Goal: Task Accomplishment & Management: Complete application form

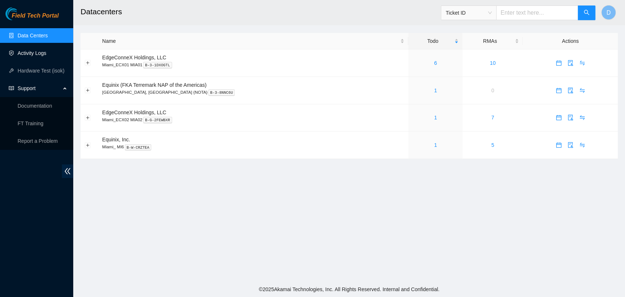
click at [46, 56] on link "Activity Logs" at bounding box center [32, 53] width 29 height 6
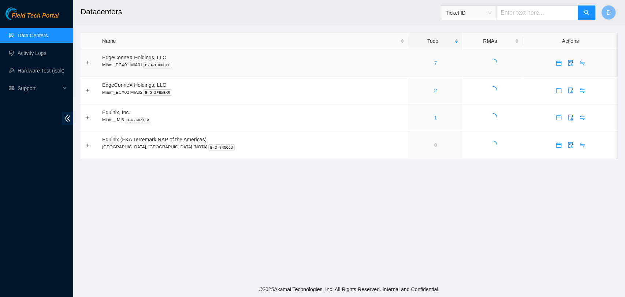
click at [434, 63] on link "7" at bounding box center [435, 63] width 3 height 6
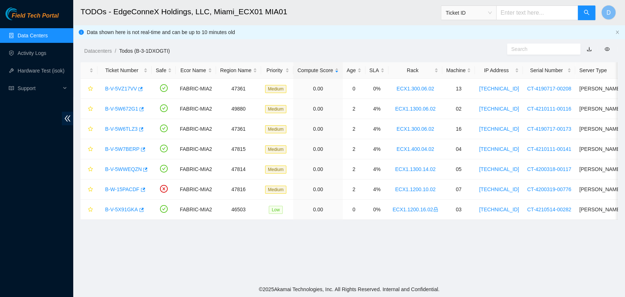
click at [48, 37] on link "Data Centers" at bounding box center [33, 36] width 30 height 6
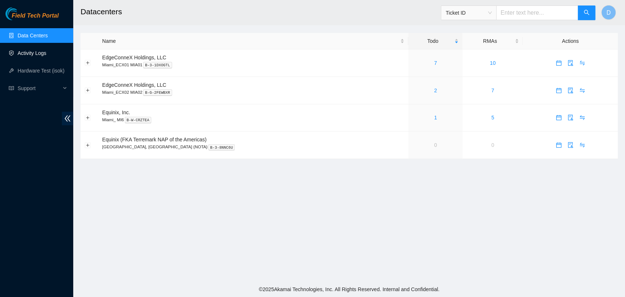
click at [26, 51] on link "Activity Logs" at bounding box center [32, 53] width 29 height 6
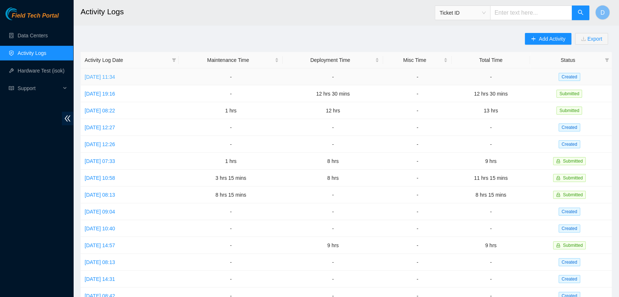
click at [100, 74] on link "[DATE] 11:34" at bounding box center [100, 77] width 30 height 6
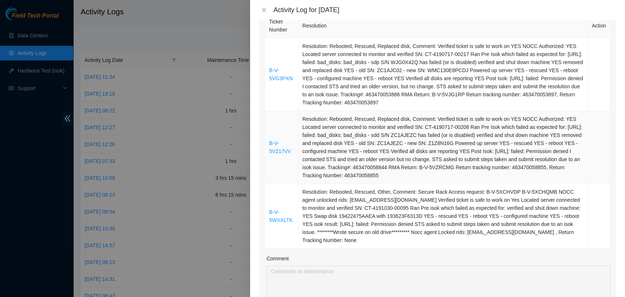
scroll to position [122, 0]
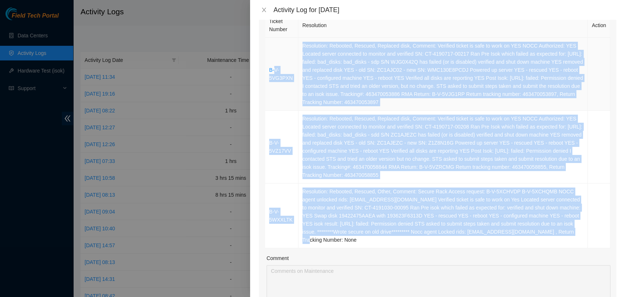
drag, startPoint x: 574, startPoint y: 233, endPoint x: 274, endPoint y: 60, distance: 345.5
click at [274, 60] on tbody "B-V-5VG3PXN Resolution: Rebooted, Rescued, Replaced disk, Comment: Verified tic…" at bounding box center [437, 143] width 345 height 210
drag, startPoint x: 392, startPoint y: 84, endPoint x: 434, endPoint y: 109, distance: 48.6
click at [392, 85] on td "Resolution: Rebooted, Rescued, Replaced disk, Comment: Verified ticket is safe …" at bounding box center [442, 74] width 289 height 73
click at [566, 206] on td "Resolution: Rebooted, Rescued, Other, Comment: Secure Rack Access request: B-V-…" at bounding box center [442, 215] width 289 height 65
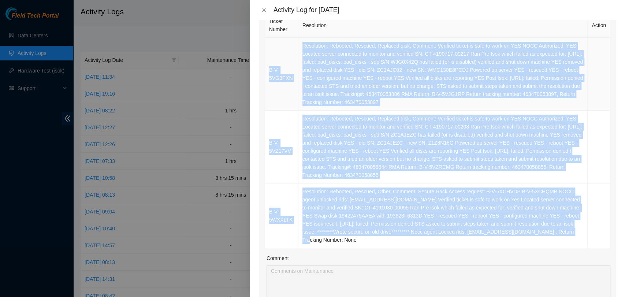
drag, startPoint x: 574, startPoint y: 231, endPoint x: 269, endPoint y: 63, distance: 348.6
click at [269, 63] on tbody "B-V-5VG3PXN Resolution: Rebooted, Rescued, Replaced disk, Comment: Verified tic…" at bounding box center [437, 143] width 345 height 210
copy tbody "B-V-5VG3PXN Resolution: Rebooted, Rescued, Replaced disk, Comment: Verified tic…"
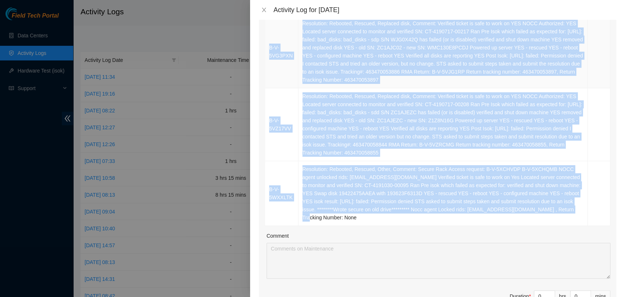
scroll to position [244, 0]
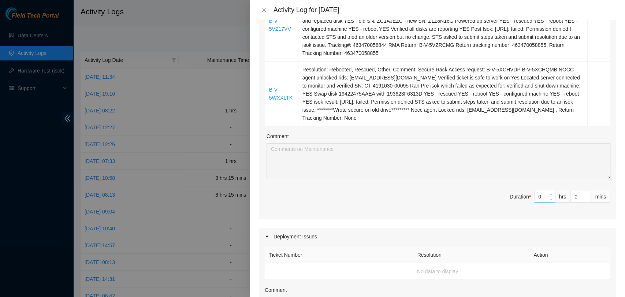
click at [538, 191] on input "0" at bounding box center [544, 196] width 20 height 11
type input "5"
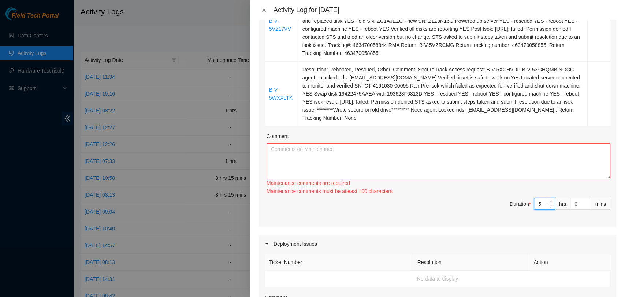
type input "5"
click at [389, 156] on textarea "Comment" at bounding box center [438, 161] width 344 height 36
paste textarea "B-V-5VG3PXN Resolution: Rebooted, Rescued, Replaced disk, Comment: Verified tic…"
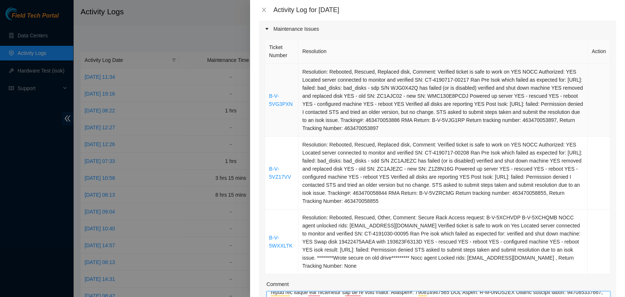
scroll to position [122, 0]
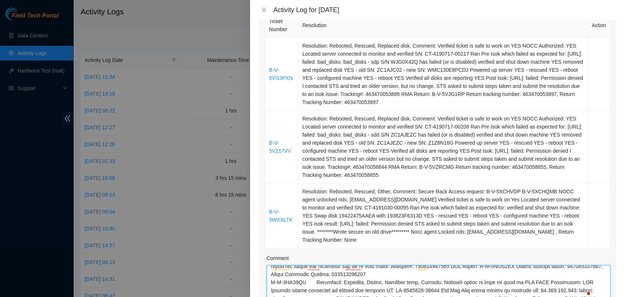
type textarea "B-V-5VG3PXN Resolution: Rebooted, Rescued, Replaced disk, Comment: Verified tic…"
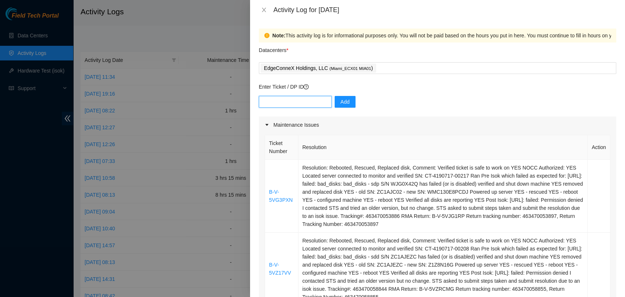
click at [270, 102] on input "text" at bounding box center [295, 102] width 73 height 12
paste input "DP77889"
type input "DP77889"
click at [341, 97] on button "Add" at bounding box center [345, 102] width 21 height 12
click at [301, 100] on input "text" at bounding box center [295, 102] width 73 height 12
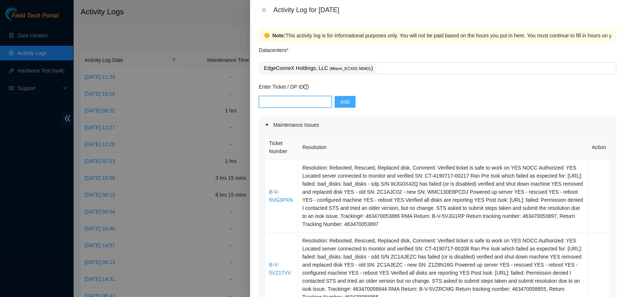
paste input "DP77888"
type input "DP77888"
click at [340, 100] on span "Add" at bounding box center [344, 102] width 9 height 8
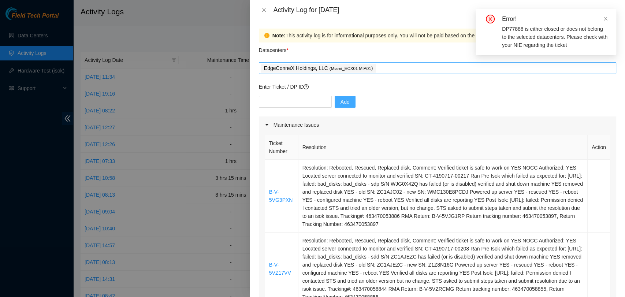
click at [501, 62] on div "EdgeConneX Holdings, LLC ( Miami_ECX01 MIA01 )" at bounding box center [437, 68] width 357 height 12
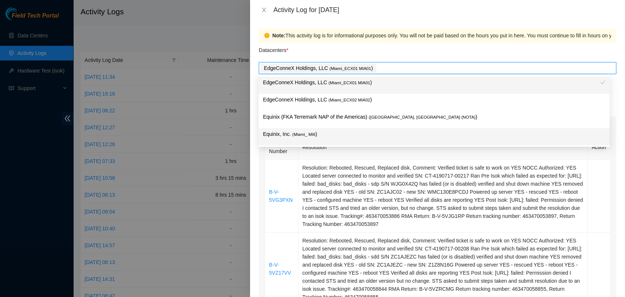
click at [353, 140] on div "Equinix, Inc. ( Miami_ MI6 )" at bounding box center [434, 137] width 342 height 14
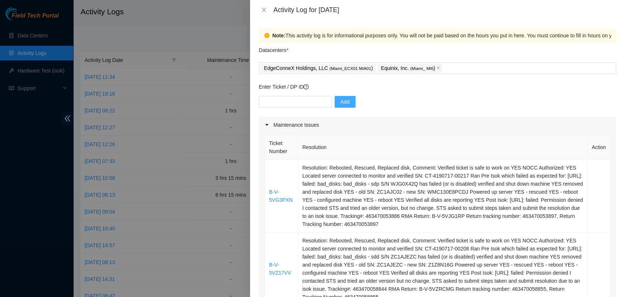
click at [327, 151] on th "Resolution" at bounding box center [442, 147] width 289 height 25
click at [299, 104] on input "text" at bounding box center [295, 102] width 73 height 12
paste input "DP77888"
type input "DP77888"
click at [346, 104] on button "Add" at bounding box center [345, 102] width 21 height 12
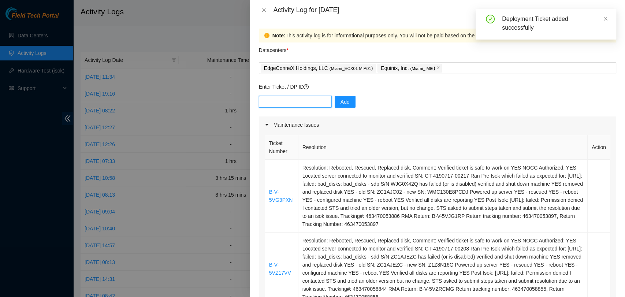
click at [291, 101] on input "text" at bounding box center [295, 102] width 73 height 12
paste input "DP77888"
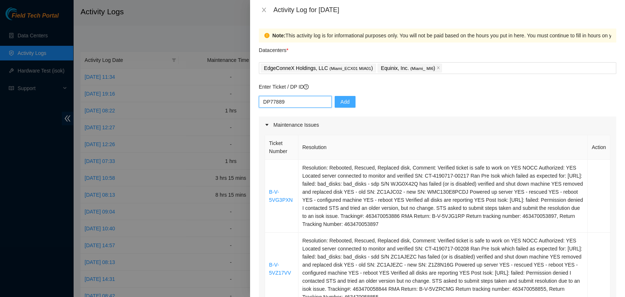
type input "DP77889"
click at [341, 98] on span "Add" at bounding box center [344, 102] width 9 height 8
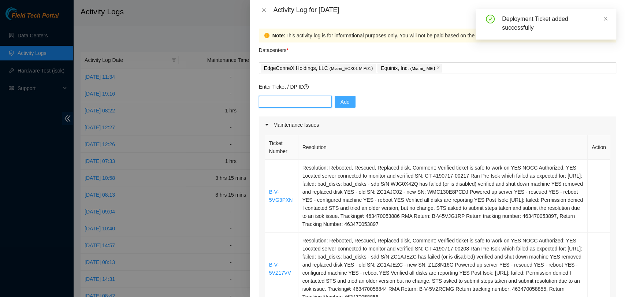
click at [282, 101] on input "text" at bounding box center [295, 102] width 73 height 12
paste input "DP77888"
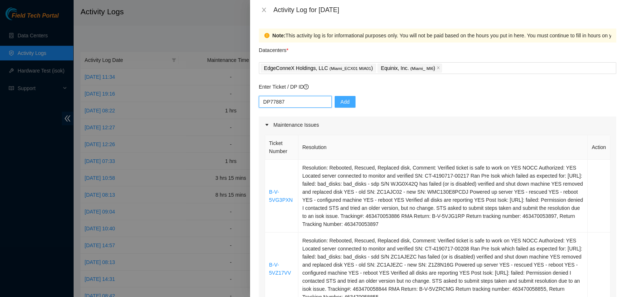
type input "DP77887"
click at [340, 100] on span "Add" at bounding box center [344, 102] width 9 height 8
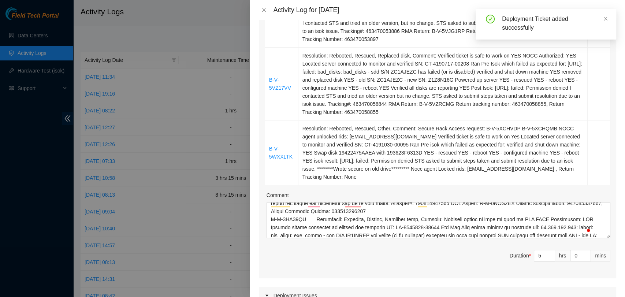
scroll to position [148, 0]
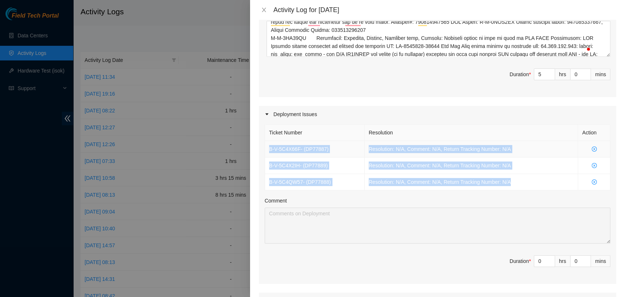
drag, startPoint x: 512, startPoint y: 173, endPoint x: 265, endPoint y: 139, distance: 249.8
click at [265, 141] on tbody "B-V-5C4X66F - ( DP77887 ) Resolution: N/A, Comment: N/A, Return Tracking Number…" at bounding box center [437, 165] width 345 height 49
copy tbody "B-V-5C4X66F - ( DP77887 ) Resolution: N/A, Comment: N/A, Return Tracking Number…"
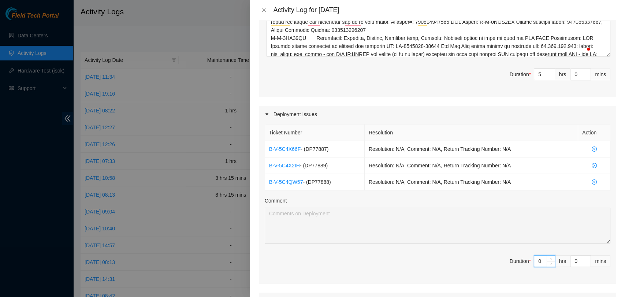
click at [538, 256] on input "0" at bounding box center [544, 261] width 20 height 11
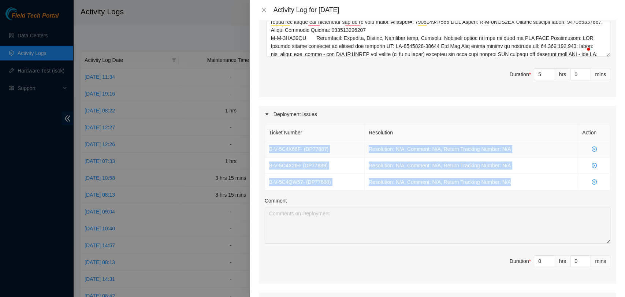
drag, startPoint x: 530, startPoint y: 174, endPoint x: 269, endPoint y: 144, distance: 263.4
click at [269, 144] on tbody "B-V-5C4X66F - ( DP77887 ) Resolution: N/A, Comment: N/A, Return Tracking Number…" at bounding box center [437, 165] width 345 height 49
copy tbody "B-V-5C4X66F - ( DP77887 ) Resolution: N/A, Comment: N/A, Return Tracking Number…"
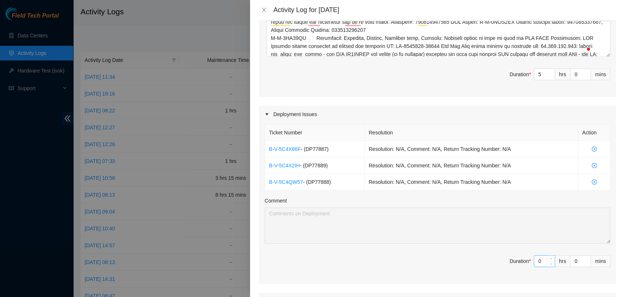
click at [534, 256] on input "0" at bounding box center [544, 261] width 20 height 11
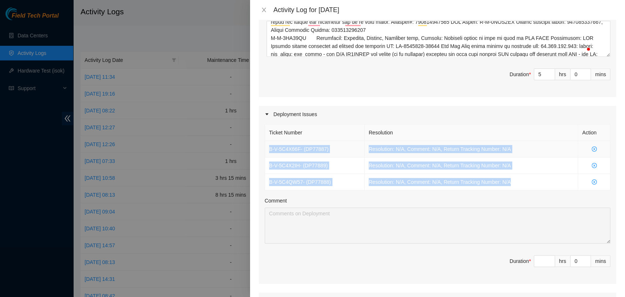
drag, startPoint x: 517, startPoint y: 174, endPoint x: 269, endPoint y: 141, distance: 250.0
click at [269, 141] on tbody "B-V-5C4X66F - ( DP77887 ) Resolution: N/A, Comment: N/A, Return Tracking Number…" at bounding box center [437, 165] width 345 height 49
copy tbody "B-V-5C4X66F - ( DP77887 ) Resolution: N/A, Comment: N/A, Return Tracking Number…"
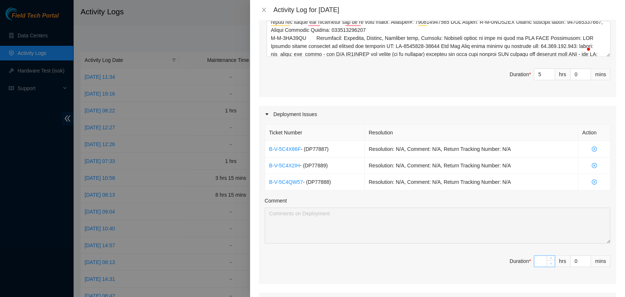
type input "0"
click at [547, 260] on span "Decrease Value" at bounding box center [551, 263] width 8 height 7
type input "7"
type input "12"
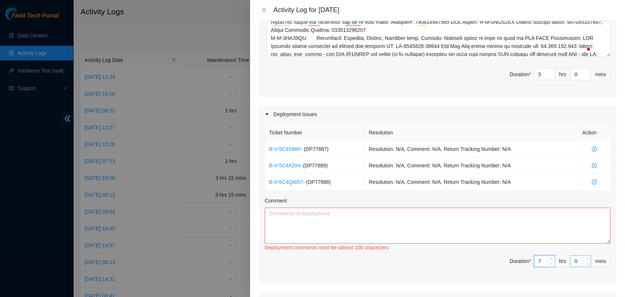
type input "7"
click at [572, 256] on input "0" at bounding box center [580, 261] width 20 height 11
type input "3"
type input "30"
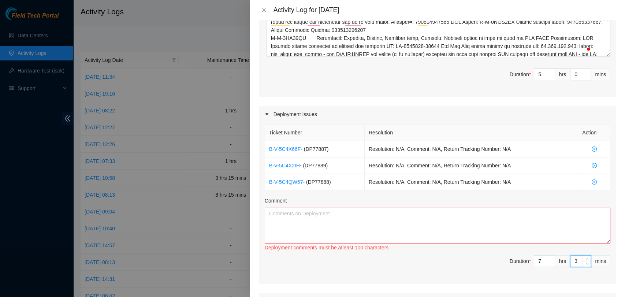
type input "30"
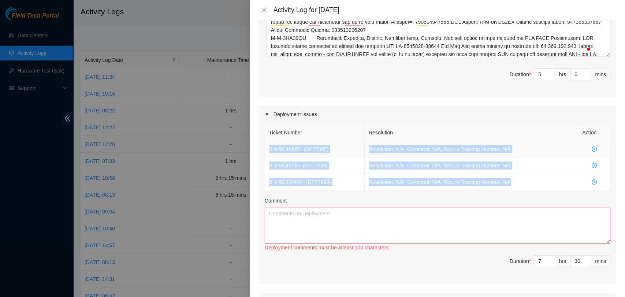
drag, startPoint x: 515, startPoint y: 169, endPoint x: 268, endPoint y: 140, distance: 248.4
click at [268, 141] on tbody "B-V-5C4X66F - ( DP77887 ) Resolution: N/A, Comment: N/A, Return Tracking Number…" at bounding box center [437, 165] width 345 height 49
copy tbody "B-V-5C4X66F - ( DP77887 ) Resolution: N/A, Comment: N/A, Return Tracking Number…"
click at [287, 210] on textarea "Comment" at bounding box center [438, 226] width 346 height 36
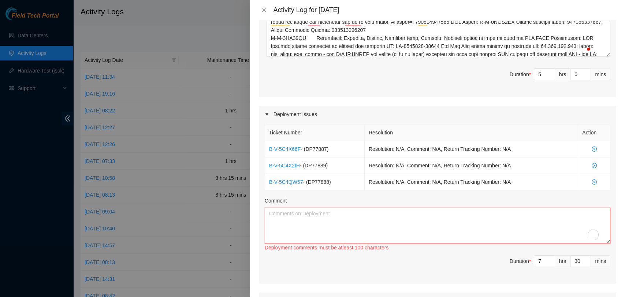
paste textarea "B-V-5C4X66F - (DP77887) Resolution: N/A, Comment: N/A, Return Tracking Number: …"
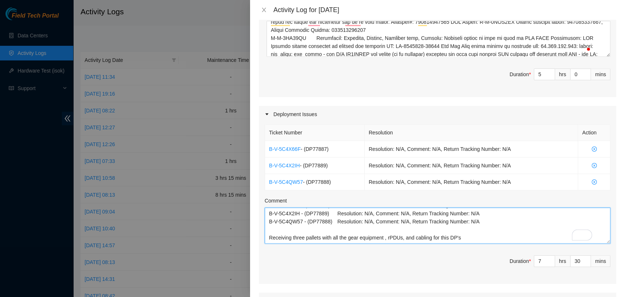
scroll to position [22, 0]
paste textarea "1 X Pallet received (B-V-5C4X66F | SO: B-V-5C4XQRT) at MI6"
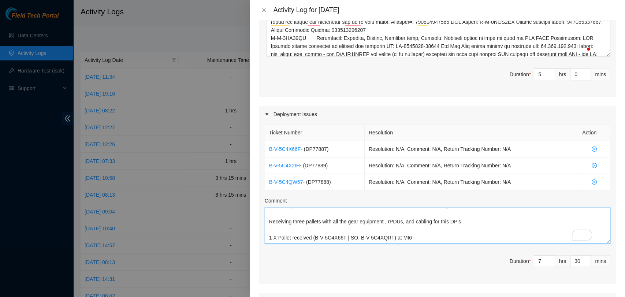
scroll to position [30, 0]
paste textarea "1 X Pallet received (B-V-5C4QW57 | SO: B-V-5C4QW75) at MI6"
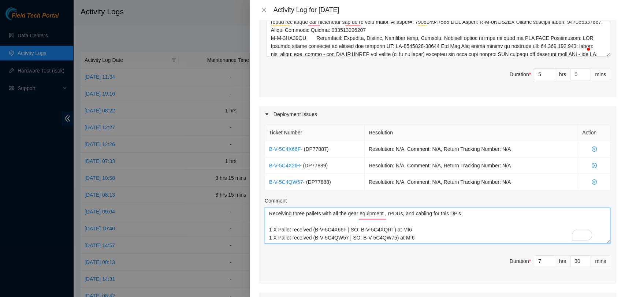
scroll to position [38, 0]
click at [272, 228] on textarea "B-V-5C4X66F - (DP77887) Resolution: N/A, Comment: N/A, Return Tracking Number: …" at bounding box center [438, 226] width 346 height 36
paste textarea "1 X Pallet received (B-V-5C4X2IH | SO: B-V-5C4XFLB) at MI6"
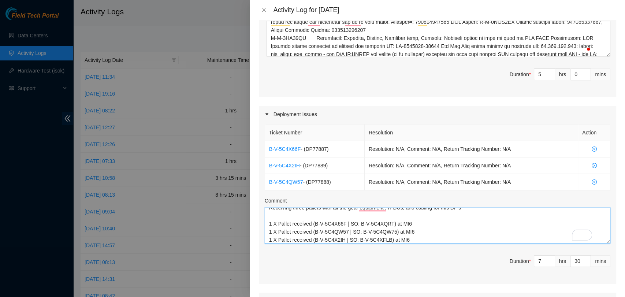
click at [410, 230] on textarea "B-V-5C4X66F - (DP77887) Resolution: N/A, Comment: N/A, Return Tracking Number: …" at bounding box center [438, 226] width 346 height 36
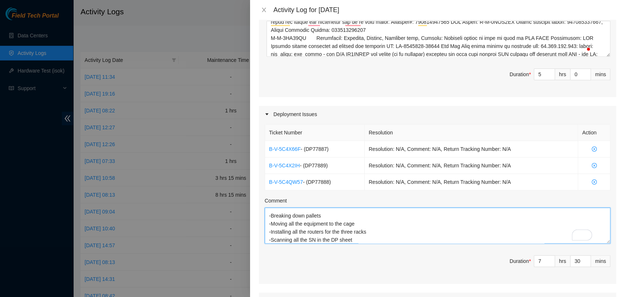
click at [327, 232] on textarea "B-V-5C4X66F - (DP77887) Resolution: N/A, Comment: N/A, Return Tracking Number: …" at bounding box center [438, 226] width 346 height 36
click at [331, 230] on textarea "B-V-5C4X66F - (DP77887) Resolution: N/A, Comment: N/A, Return Tracking Number: …" at bounding box center [438, 226] width 346 height 36
click at [357, 232] on textarea "B-V-5C4X66F - (DP77887) Resolution: N/A, Comment: N/A, Return Tracking Number: …" at bounding box center [438, 226] width 346 height 36
type textarea "B-V-5C4X66F - (DP77887) Resolution: N/A, Comment: N/A, Return Tracking Number: …"
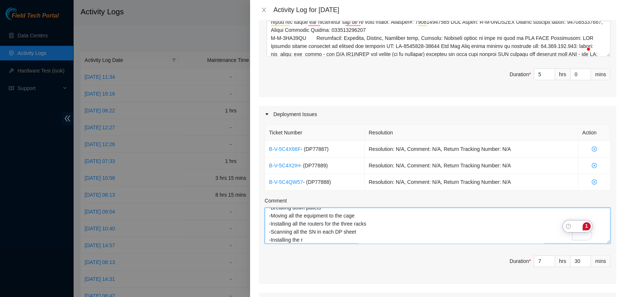
click at [318, 233] on textarea "B-V-5C4X66F - (DP77887) Resolution: N/A, Comment: N/A, Return Tracking Number: …" at bounding box center [438, 226] width 346 height 36
click at [379, 230] on textarea "B-V-5C4X66F - (DP77887) Resolution: N/A, Comment: N/A, Return Tracking Number: …" at bounding box center [438, 226] width 346 height 36
click at [330, 224] on textarea "B-V-5C4X66F - (DP77887) Resolution: N/A, Comment: N/A, Return Tracking Number: …" at bounding box center [438, 226] width 346 height 36
click at [329, 225] on textarea "B-V-5C4X66F - (DP77887) Resolution: N/A, Comment: N/A, Return Tracking Number: …" at bounding box center [438, 226] width 346 height 36
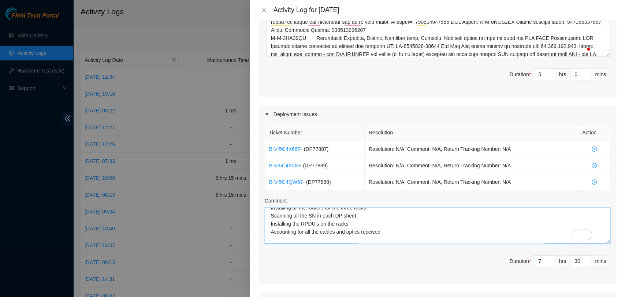
click at [387, 221] on textarea "B-V-5C4X66F - (DP77887) Resolution: N/A, Comment: N/A, Return Tracking Number: …" at bounding box center [438, 226] width 346 height 36
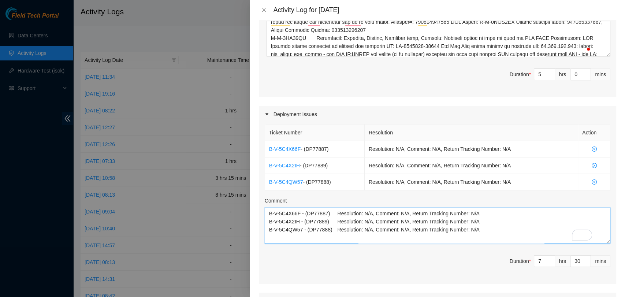
drag, startPoint x: 413, startPoint y: 222, endPoint x: 223, endPoint y: 183, distance: 193.7
click at [223, 183] on div "Activity Log for [DATE] Note: This activity log is for informational purposes o…" at bounding box center [312, 148] width 625 height 297
type textarea "B-V-5C4X66F - (DP77887) Resolution: N/A, Comment: N/A, Return Tracking Number: …"
click at [448, 265] on span "Duration * 7 hrs 30 mins" at bounding box center [438, 265] width 346 height 20
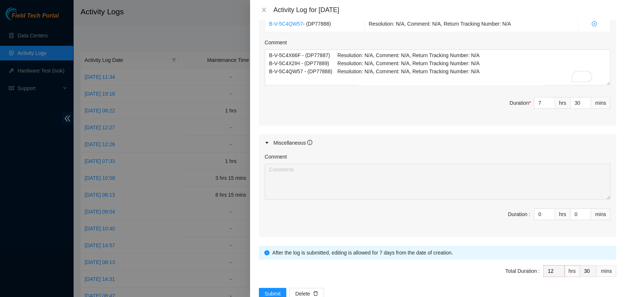
scroll to position [542, 0]
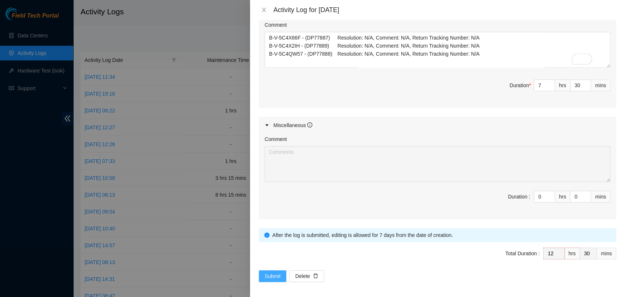
click at [271, 270] on button "Submit" at bounding box center [273, 276] width 28 height 12
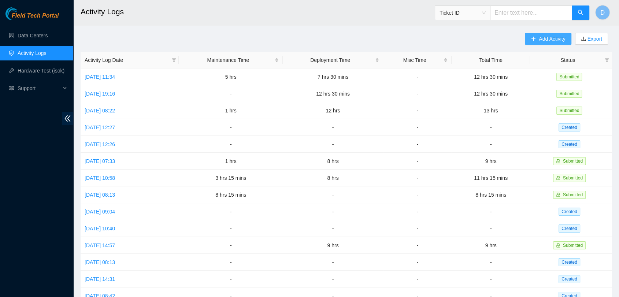
click at [531, 42] on button "Add Activity" at bounding box center [548, 39] width 46 height 12
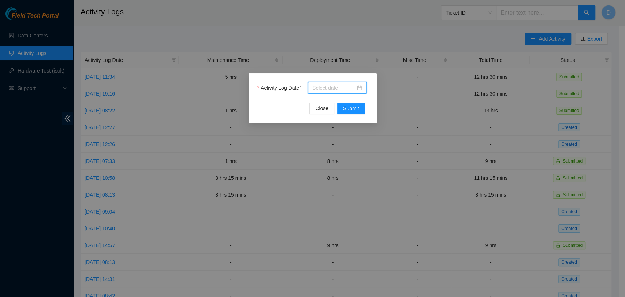
click at [316, 90] on input "Activity Log Date" at bounding box center [333, 88] width 43 height 8
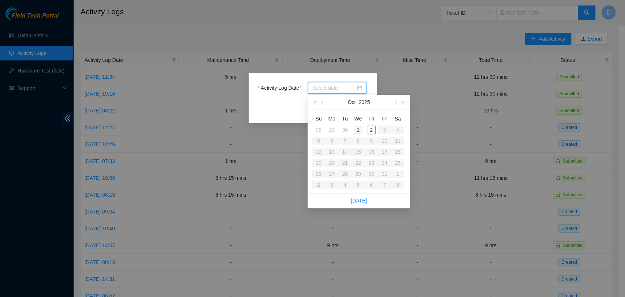
type input "[DATE]"
click at [358, 127] on div "1" at bounding box center [358, 130] width 9 height 9
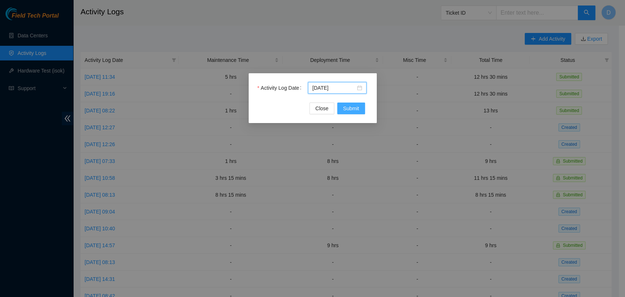
click at [353, 109] on span "Submit" at bounding box center [351, 108] width 16 height 8
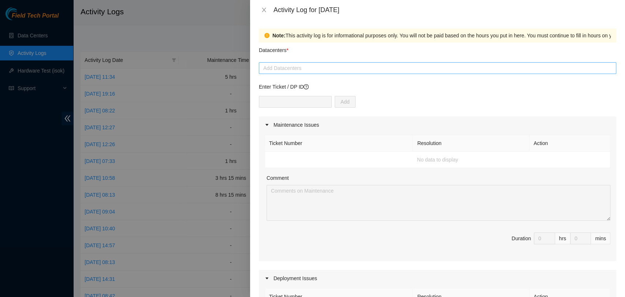
click at [347, 74] on div "Add Datacenters" at bounding box center [437, 68] width 357 height 12
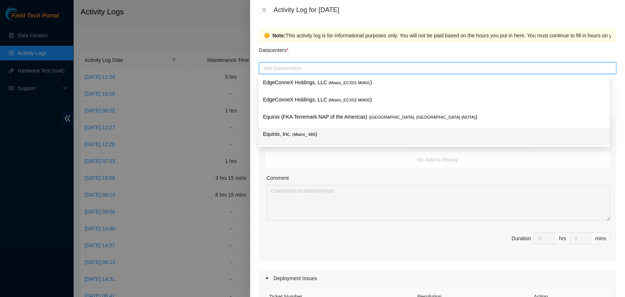
click at [348, 141] on div "Equinix, Inc. ( Miami_ MI6 )" at bounding box center [434, 137] width 342 height 14
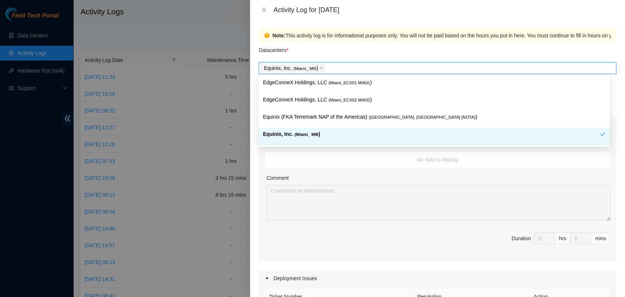
click at [324, 167] on td "No data to display" at bounding box center [437, 160] width 345 height 16
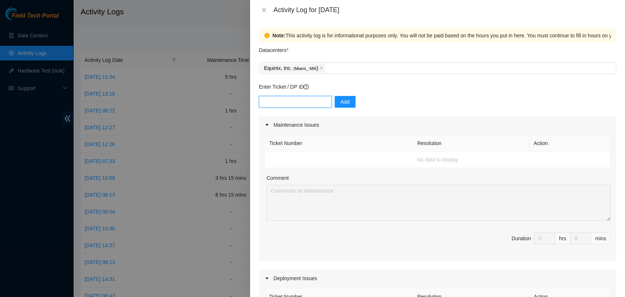
click at [300, 100] on input "text" at bounding box center [295, 102] width 73 height 12
paste input "DP77887"
type input "DP77887"
click at [350, 100] on div "DP77887 Add" at bounding box center [437, 106] width 357 height 20
click at [346, 102] on button "Add" at bounding box center [345, 102] width 21 height 12
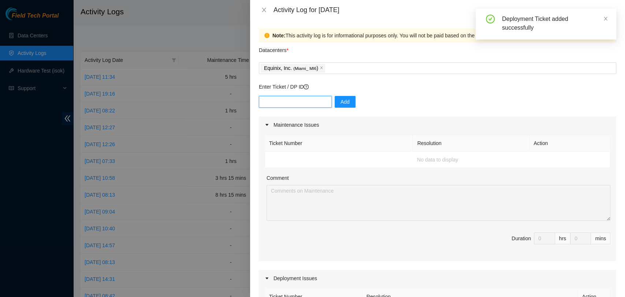
click at [305, 103] on input "text" at bounding box center [295, 102] width 73 height 12
paste input "DP77887"
type input "DP77888"
click at [335, 103] on button "Add" at bounding box center [345, 102] width 21 height 12
click at [322, 104] on input "text" at bounding box center [295, 102] width 73 height 12
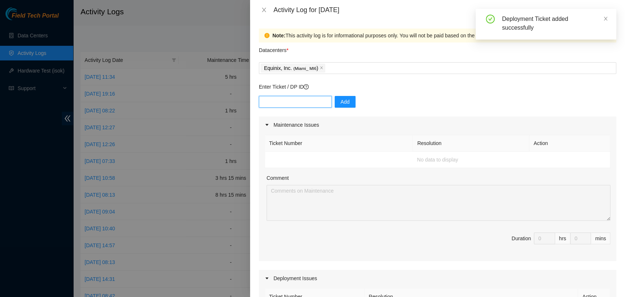
paste input "DP77887"
type input "DP77889"
click at [335, 104] on button "Add" at bounding box center [345, 102] width 21 height 12
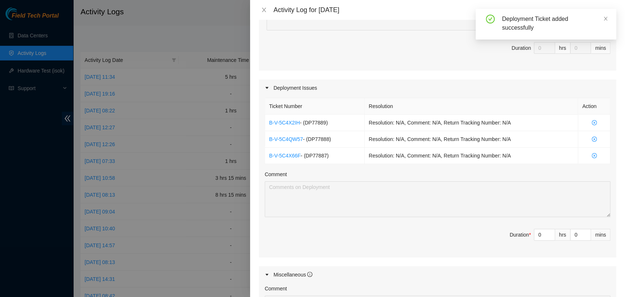
scroll to position [203, 0]
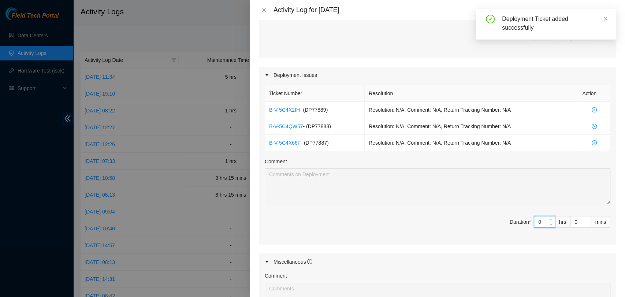
click at [536, 220] on input "0" at bounding box center [544, 221] width 20 height 11
type input "8"
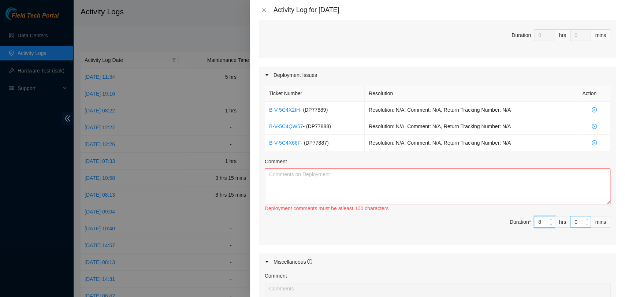
type input "8"
click at [574, 220] on input "0" at bounding box center [580, 221] width 20 height 11
type input "3"
type input "30"
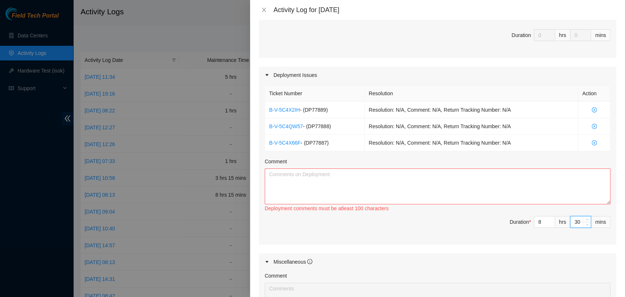
type input "30"
click at [412, 194] on textarea "Comment" at bounding box center [438, 186] width 346 height 36
drag, startPoint x: 343, startPoint y: 173, endPoint x: 362, endPoint y: 179, distance: 19.6
click at [362, 179] on textarea "-Starting racking servers in racks MI6.0104 AND" at bounding box center [438, 186] width 346 height 36
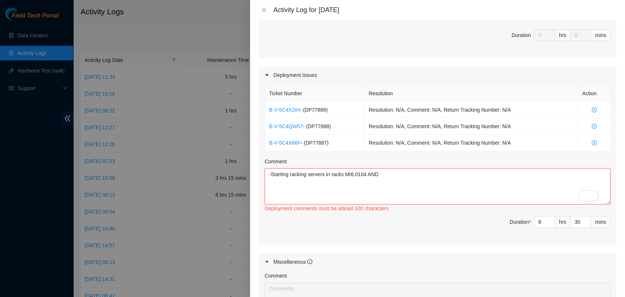
click at [397, 176] on textarea "-Starting racking servers in racks MI6.0104 AND" at bounding box center [438, 186] width 346 height 36
paste textarea "MI6.010"
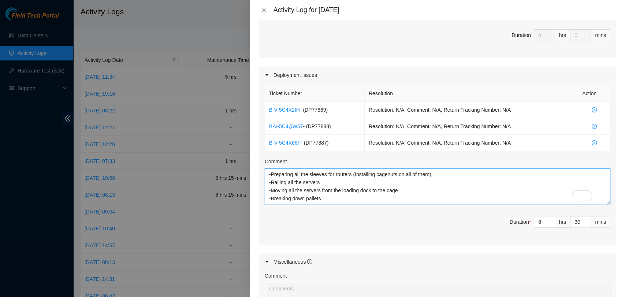
scroll to position [0, 0]
drag, startPoint x: 340, startPoint y: 202, endPoint x: 154, endPoint y: 124, distance: 201.4
click at [154, 125] on div "Activity Log for [DATE] Note: This activity log is for informational purposes o…" at bounding box center [312, 148] width 625 height 297
type textarea "-Starting racking servers in racks MI6.0104 and MI6.0106 -Preparing all the sle…"
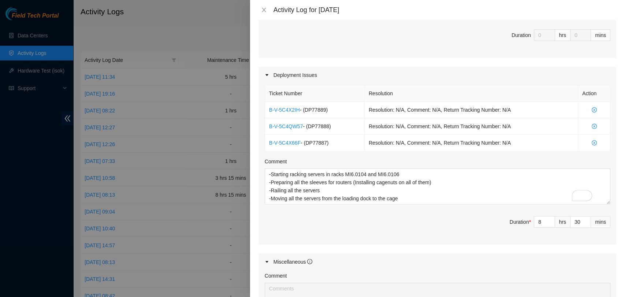
click at [382, 211] on div "Ticket Number Resolution Action B-V-5C4X2IH - ( DP77889 ) Resolution: N/A, Comm…" at bounding box center [437, 163] width 357 height 161
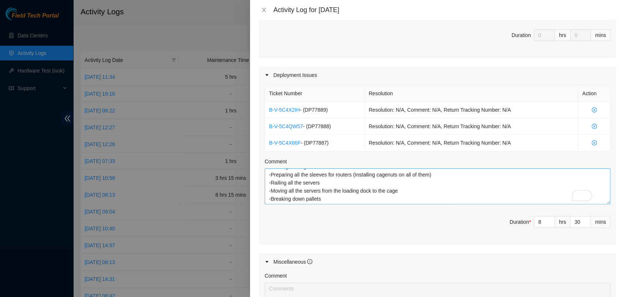
scroll to position [8, 0]
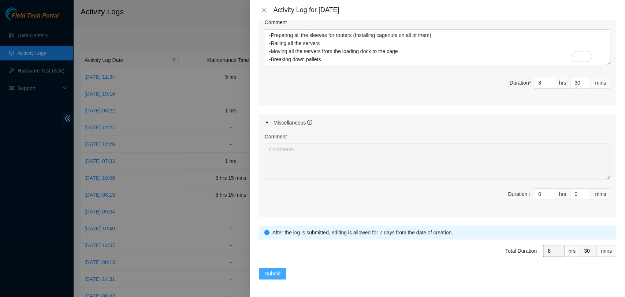
click at [272, 269] on span "Submit" at bounding box center [273, 273] width 16 height 8
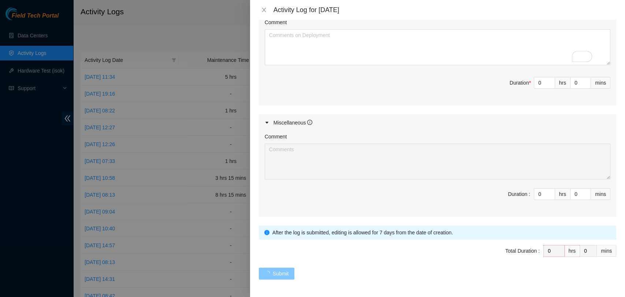
scroll to position [0, 0]
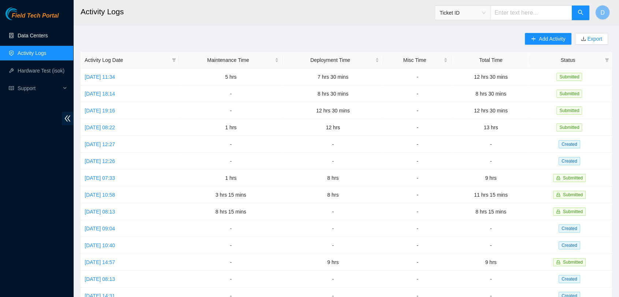
click at [21, 28] on ul "Data Centers Activity Logs Hardware Test (isok) Support" at bounding box center [36, 62] width 73 height 70
click at [36, 34] on link "Data Centers" at bounding box center [33, 36] width 30 height 6
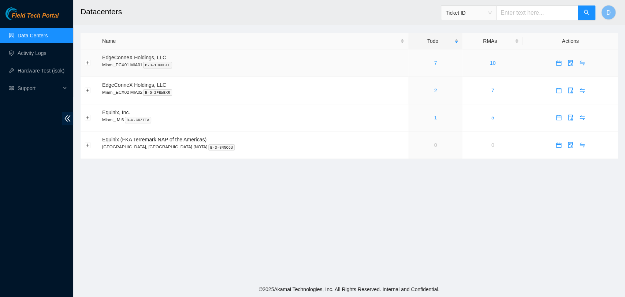
click at [434, 64] on link "7" at bounding box center [435, 63] width 3 height 6
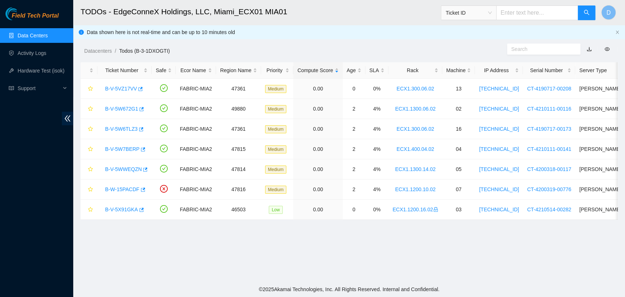
click at [46, 34] on link "Data Centers" at bounding box center [33, 36] width 30 height 6
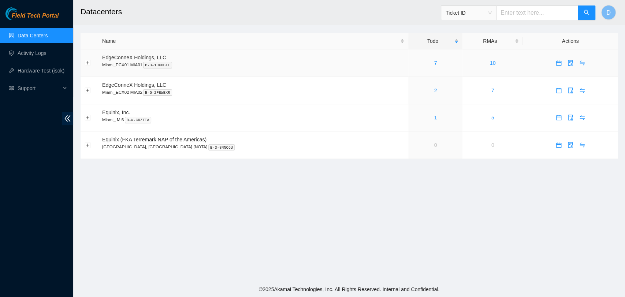
click at [425, 69] on td "7" at bounding box center [435, 62] width 54 height 27
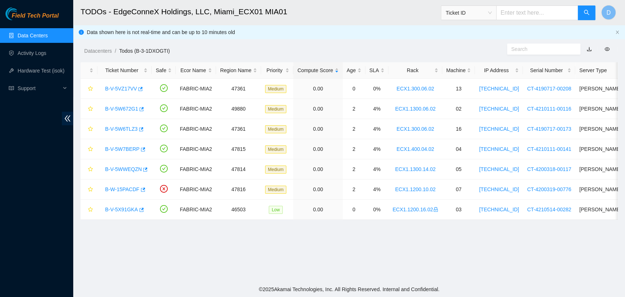
click at [48, 38] on link "Data Centers" at bounding box center [33, 36] width 30 height 6
